Goal: Contribute content: Contribute content

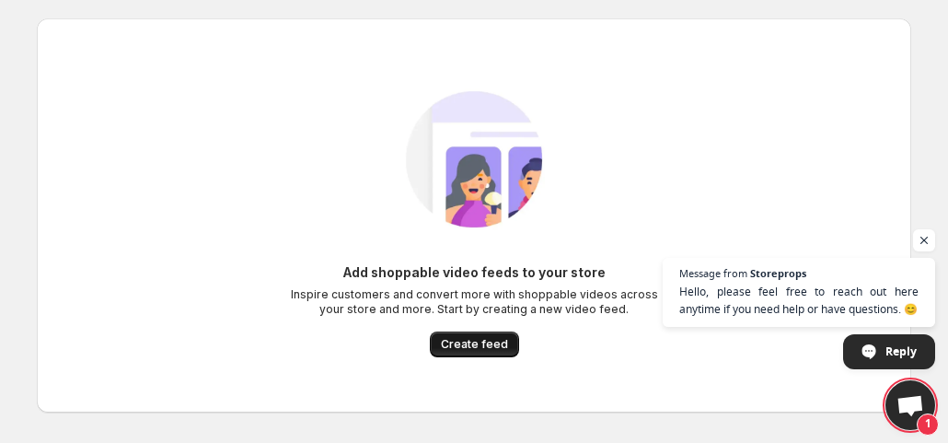
click at [484, 343] on span "Create feed" at bounding box center [474, 344] width 67 height 15
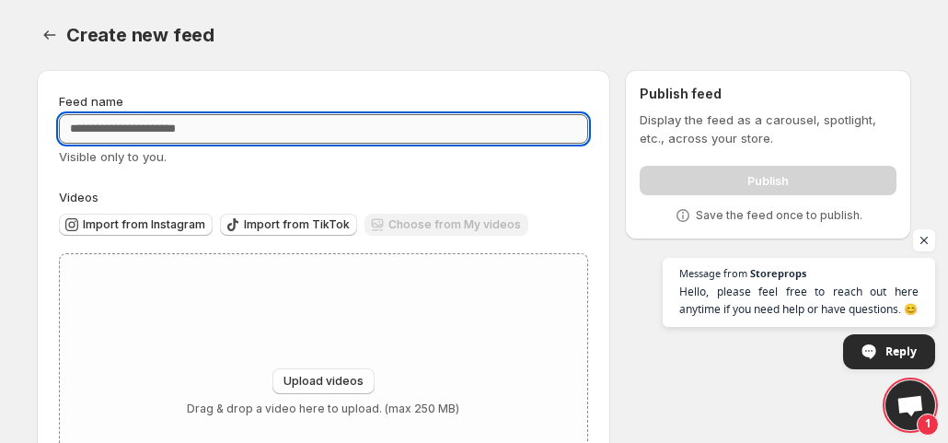
click at [173, 128] on input "Feed name" at bounding box center [323, 128] width 529 height 29
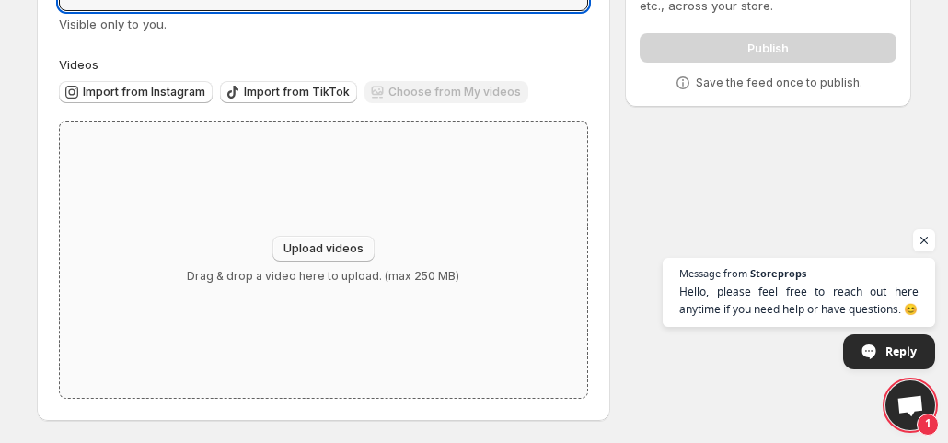
click at [334, 253] on span "Upload videos" at bounding box center [324, 248] width 80 height 15
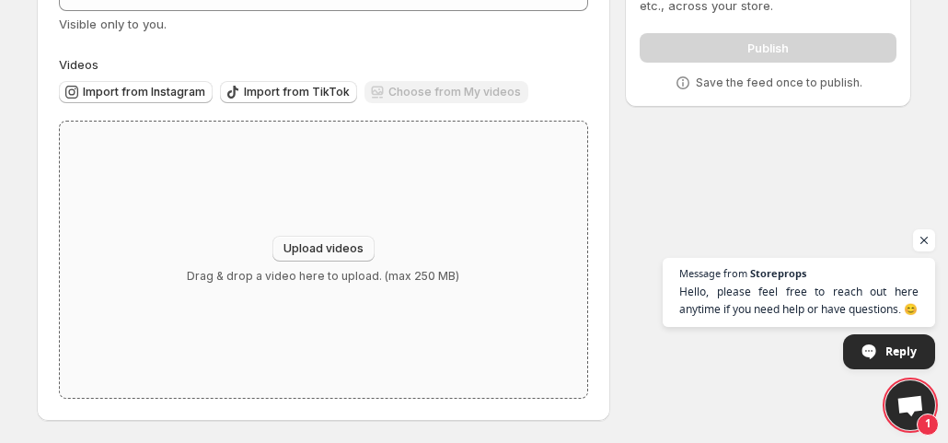
type input "**********"
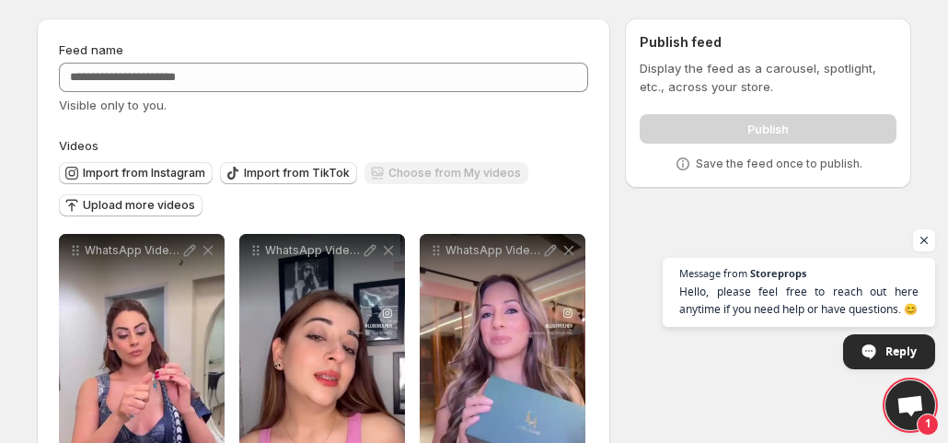
scroll to position [0, 0]
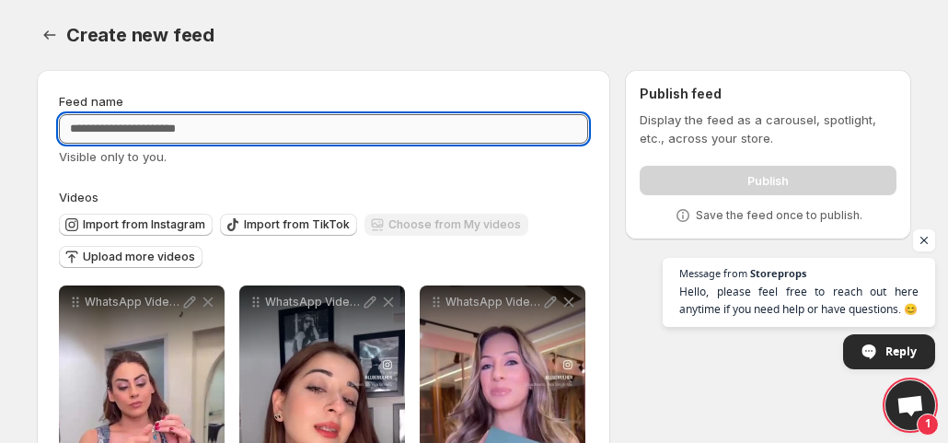
click at [182, 132] on input "Feed name" at bounding box center [323, 128] width 529 height 29
paste input "**********"
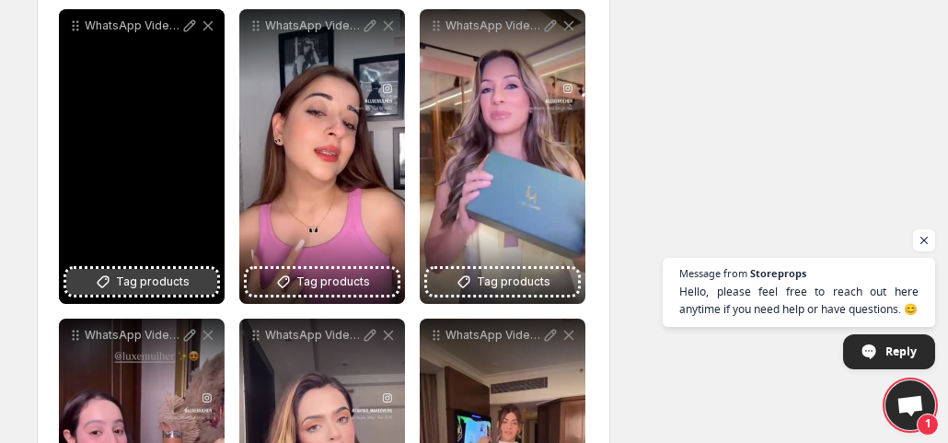
type input "**********"
click at [145, 285] on span "Tag products" at bounding box center [153, 282] width 74 height 18
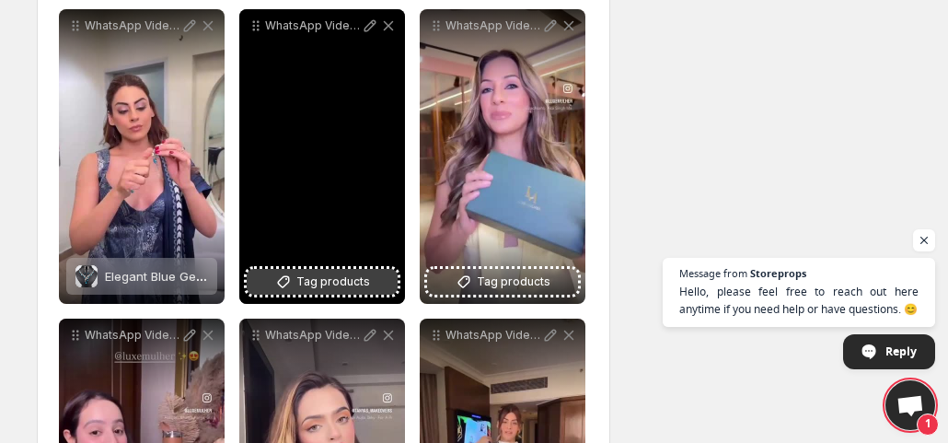
click at [315, 272] on button "Tag products" at bounding box center [322, 282] width 151 height 26
click at [333, 283] on span "Tag products" at bounding box center [333, 282] width 74 height 18
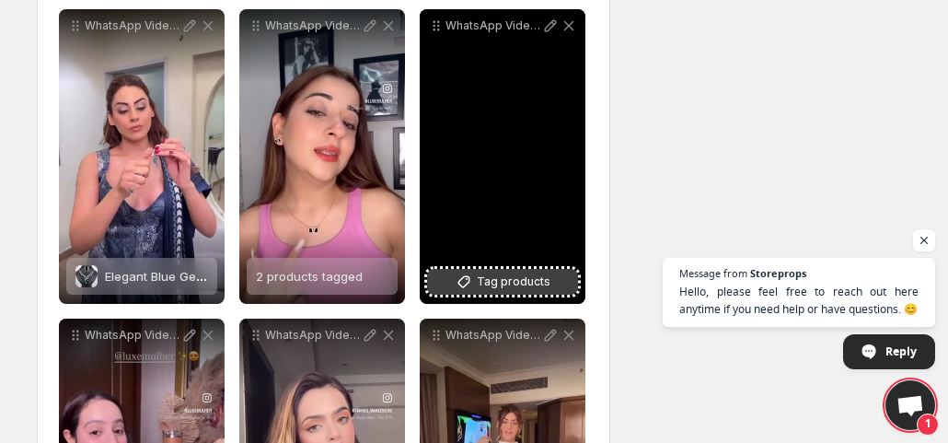
click at [519, 282] on span "Tag products" at bounding box center [514, 282] width 74 height 18
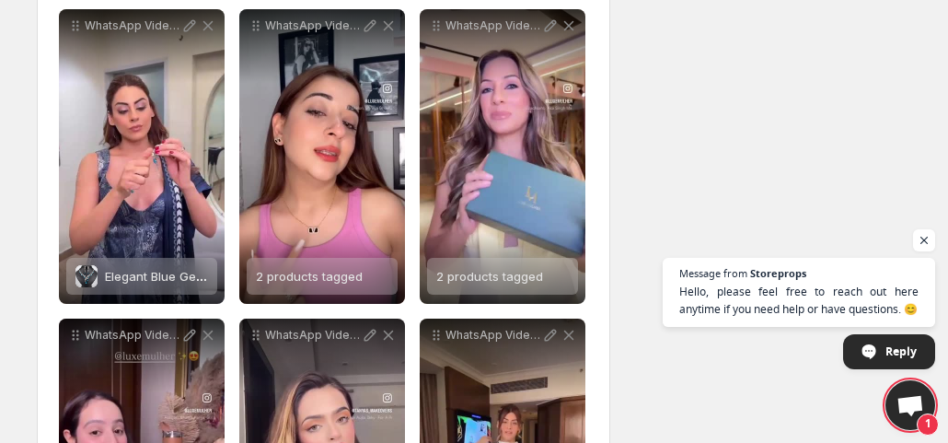
scroll to position [491, 0]
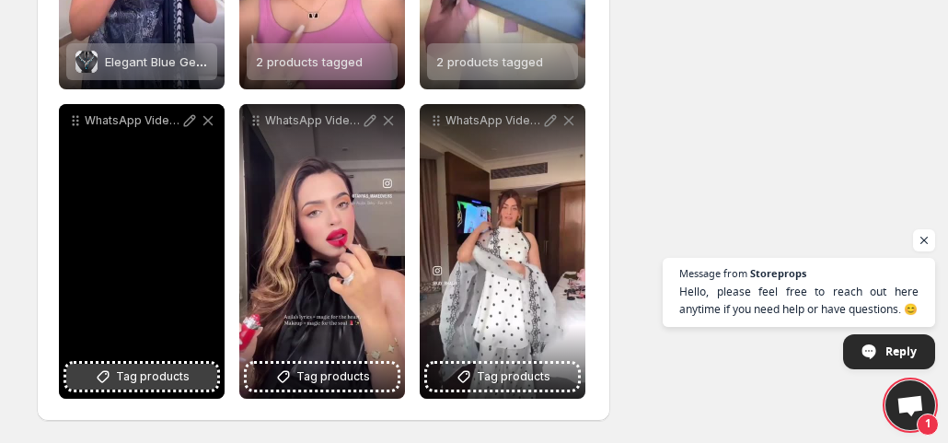
click at [157, 377] on span "Tag products" at bounding box center [153, 376] width 74 height 18
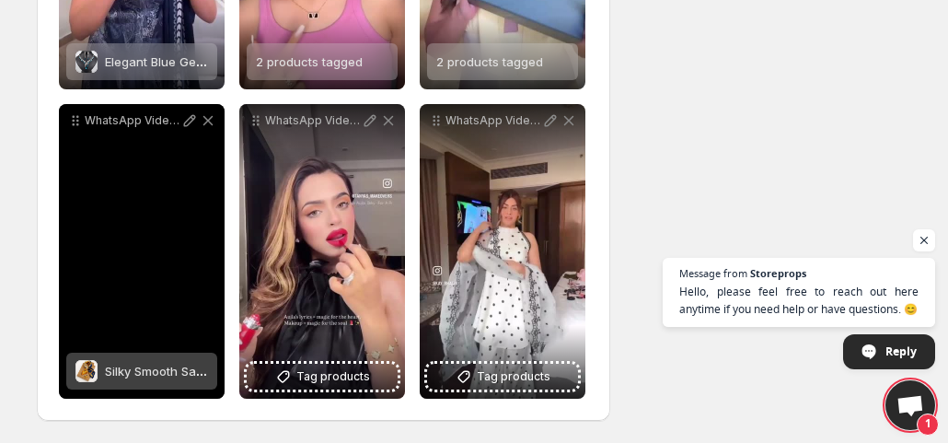
click at [143, 369] on span "Silky Smooth Satin Wrap in Royal Colors for Instant Elegance" at bounding box center [280, 371] width 350 height 15
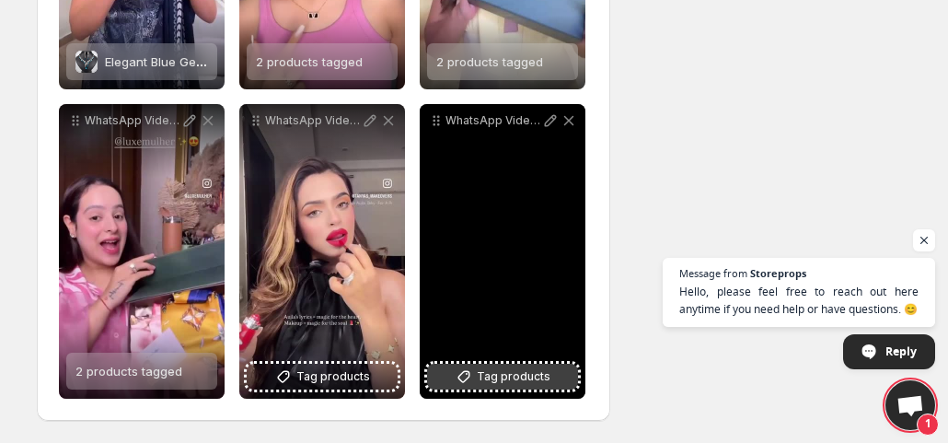
click at [498, 382] on span "Tag products" at bounding box center [514, 376] width 74 height 18
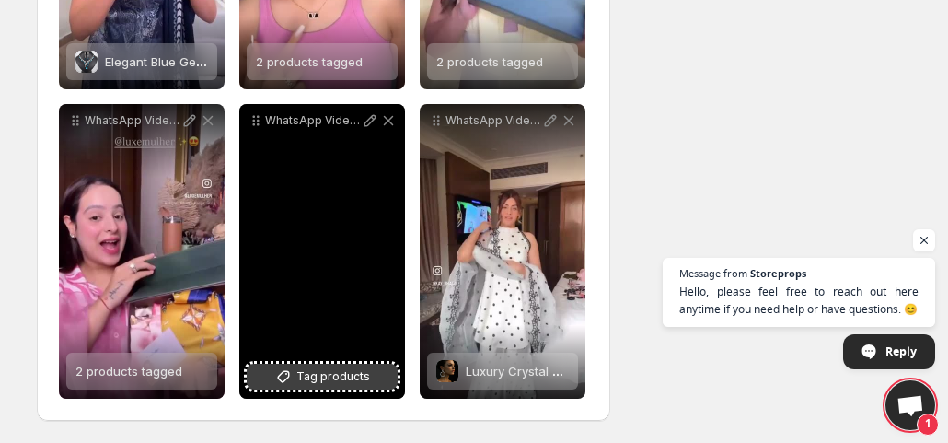
click at [308, 388] on button "Tag products" at bounding box center [322, 377] width 151 height 26
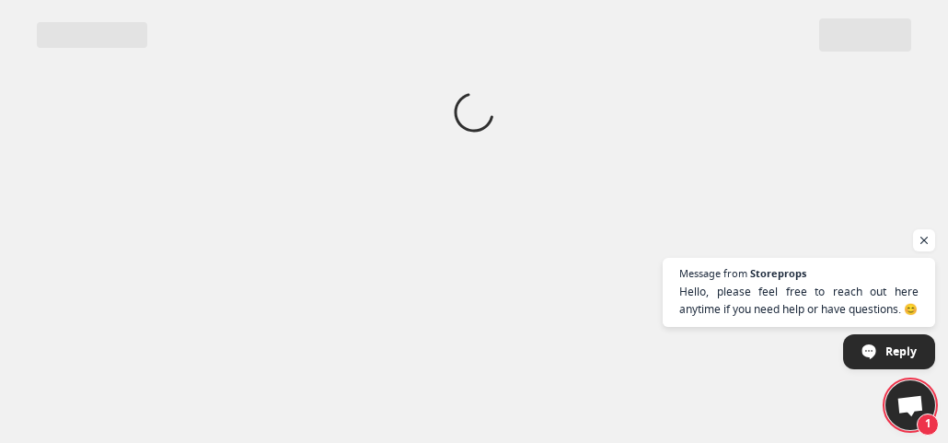
scroll to position [0, 0]
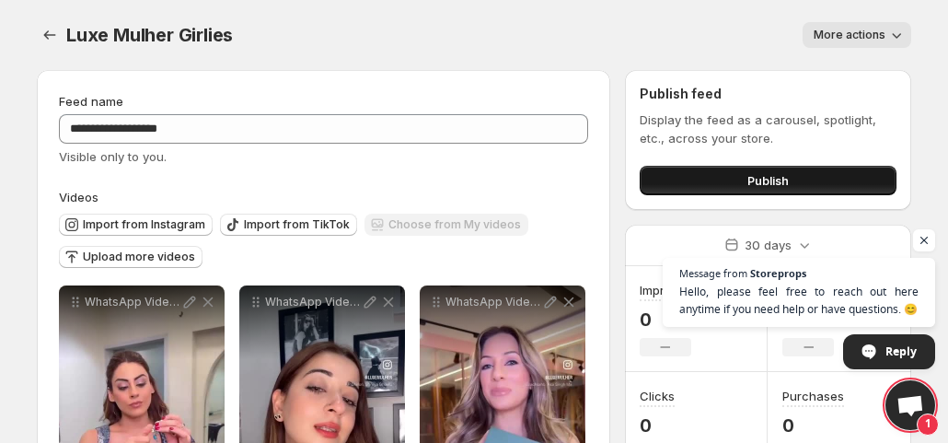
click at [729, 182] on button "Publish" at bounding box center [768, 180] width 257 height 29
